Goal: Task Accomplishment & Management: Complete application form

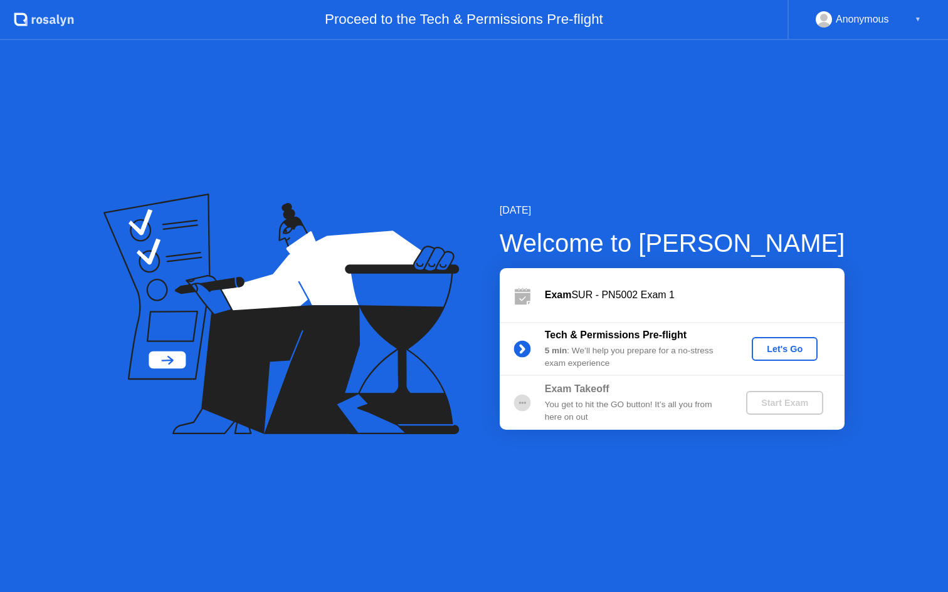
click at [773, 340] on button "Let's Go" at bounding box center [784, 349] width 66 height 24
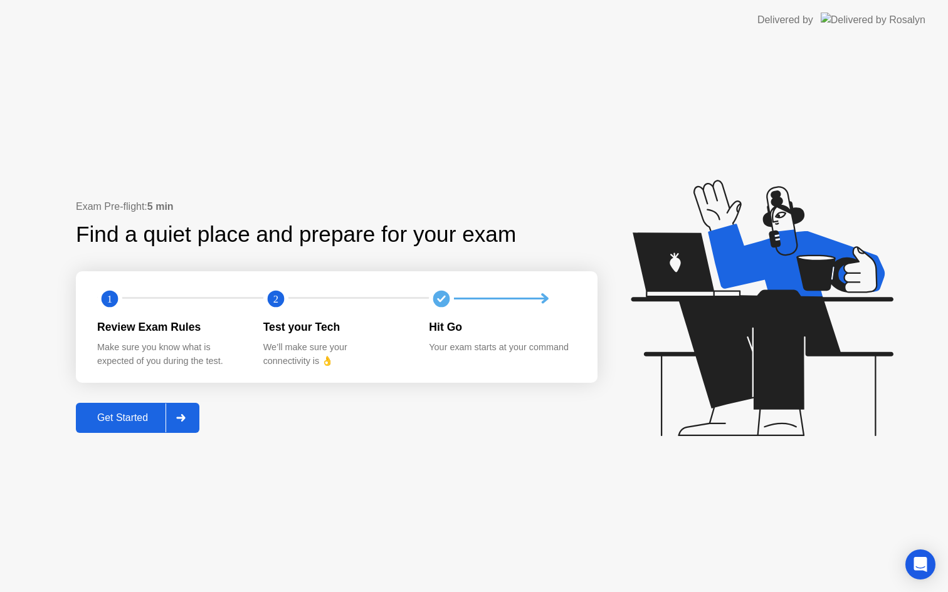
click at [129, 426] on button "Get Started" at bounding box center [137, 418] width 123 height 30
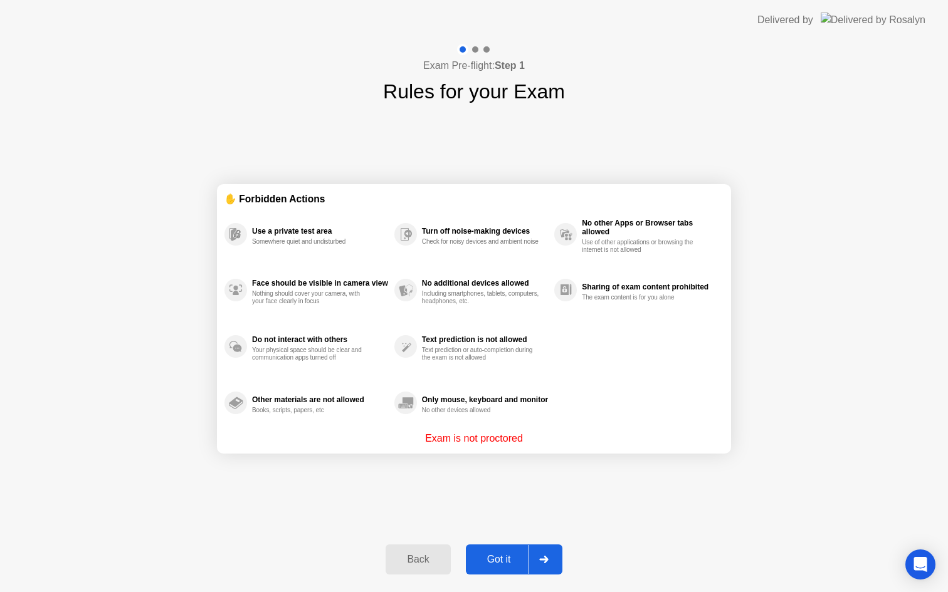
click at [489, 562] on div "Got it" at bounding box center [498, 559] width 59 height 11
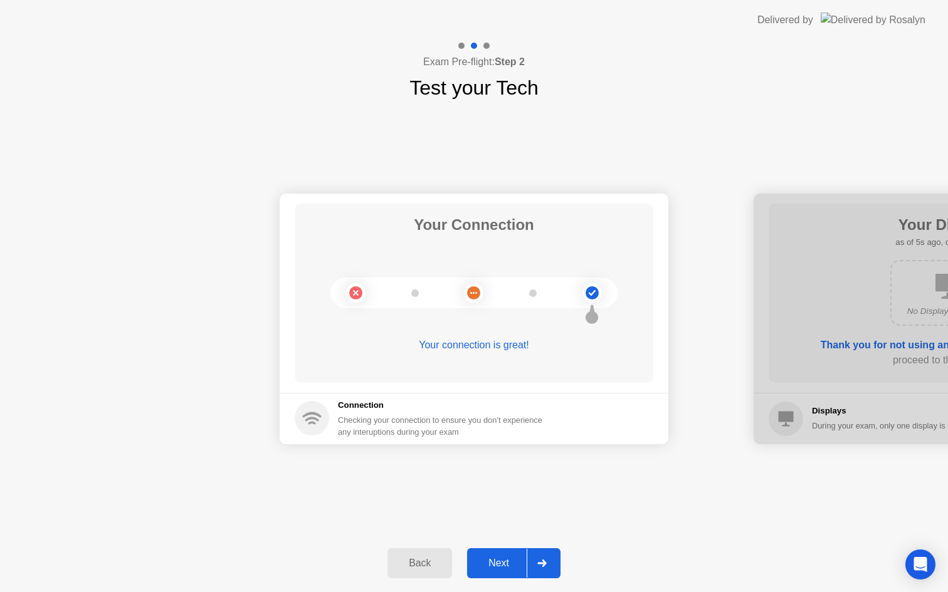
click at [498, 581] on div "Back Next" at bounding box center [474, 564] width 948 height 58
click at [498, 562] on div "Next" at bounding box center [499, 563] width 56 height 11
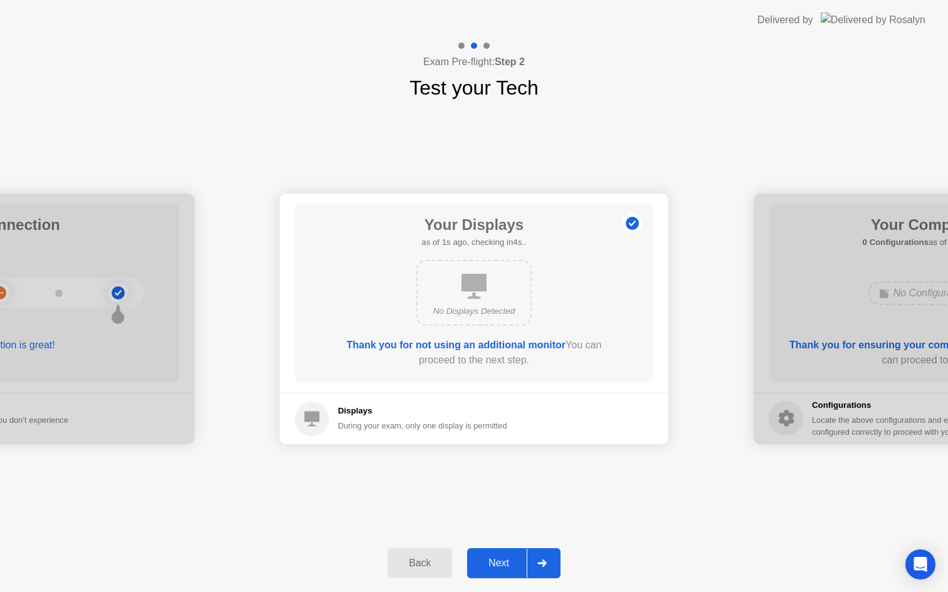
click at [498, 560] on div "Next" at bounding box center [499, 563] width 56 height 11
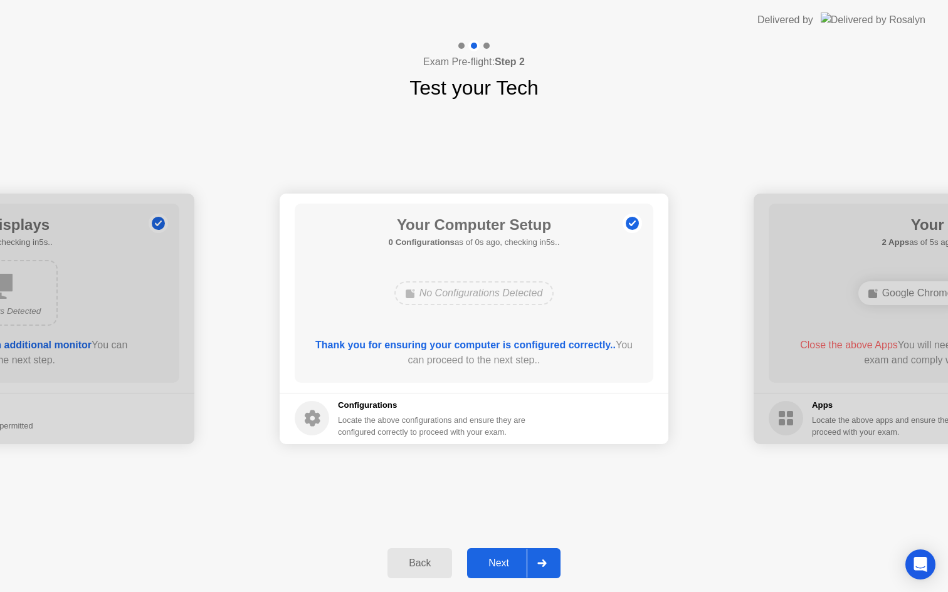
click at [498, 560] on div "Next" at bounding box center [499, 563] width 56 height 11
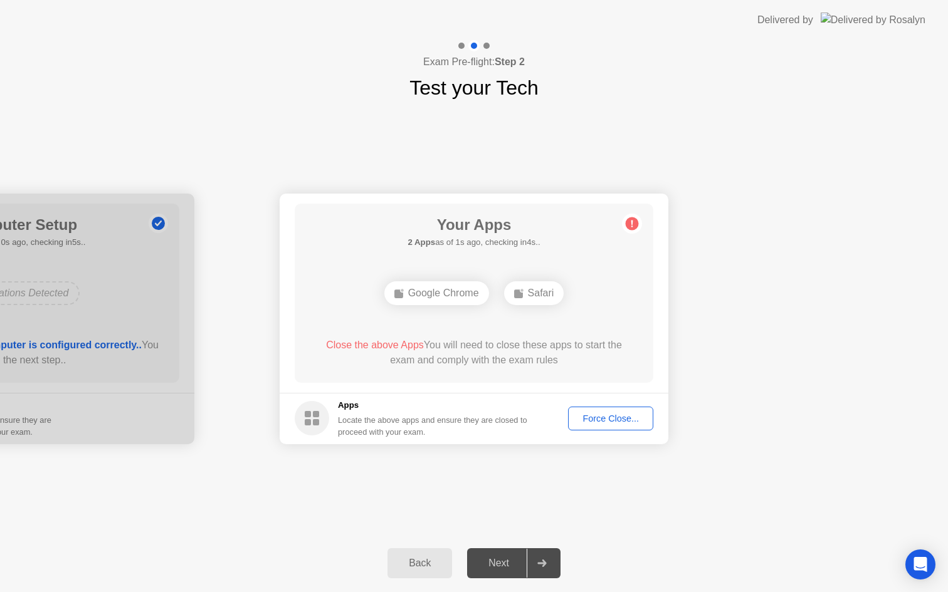
click at [497, 558] on div "Next" at bounding box center [499, 563] width 56 height 11
click at [606, 416] on div "Force Close..." at bounding box center [610, 419] width 76 height 10
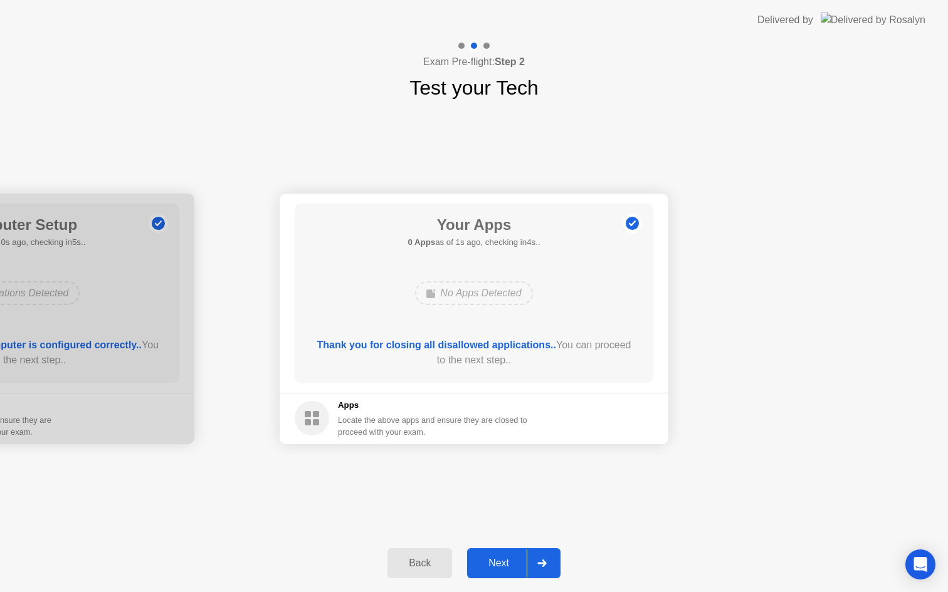
click at [486, 582] on div "Back Next" at bounding box center [474, 564] width 948 height 58
click at [486, 567] on div "Next" at bounding box center [499, 563] width 56 height 11
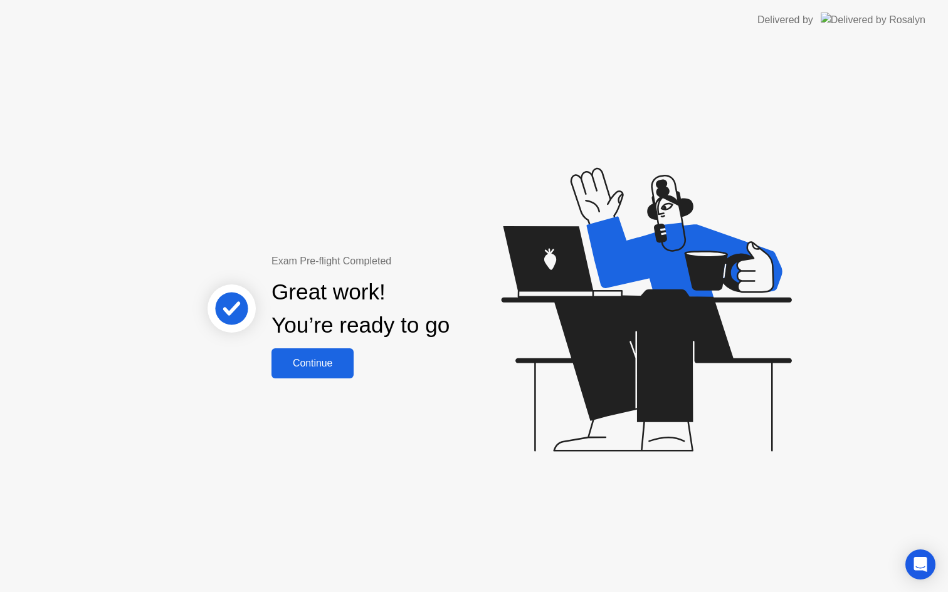
click at [333, 354] on button "Continue" at bounding box center [312, 363] width 82 height 30
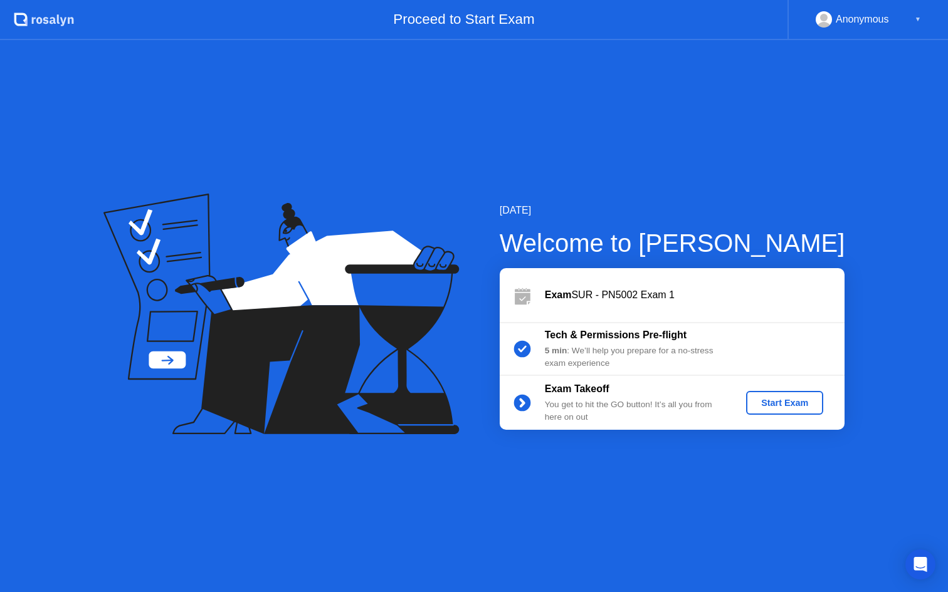
click at [775, 408] on div "Start Exam" at bounding box center [784, 403] width 67 height 10
